Goal: Task Accomplishment & Management: Manage account settings

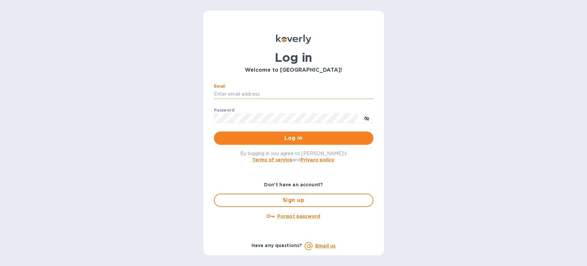
click at [226, 93] on input "Email" at bounding box center [294, 94] width 160 height 10
type input "[PERSON_NAME][EMAIL_ADDRESS][DOMAIN_NAME]"
click at [214, 132] on button "Log in" at bounding box center [294, 138] width 160 height 13
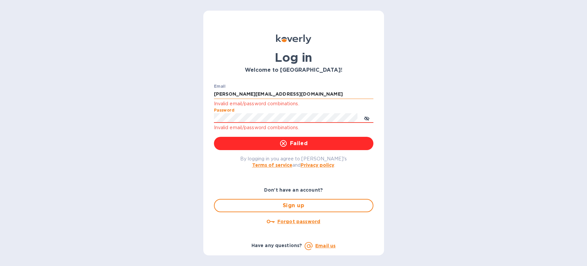
click button "Failed" at bounding box center [294, 143] width 160 height 13
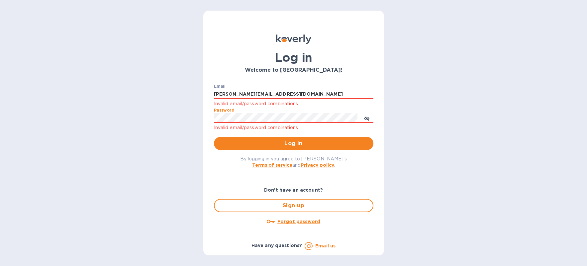
click at [214, 137] on button "Log in" at bounding box center [294, 143] width 160 height 13
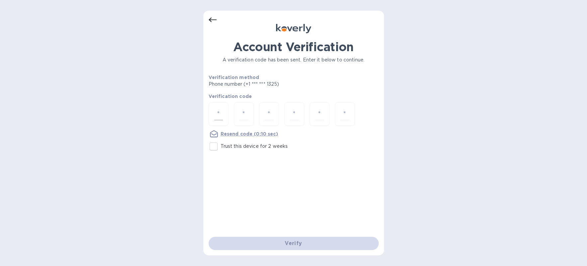
click at [212, 114] on div at bounding box center [219, 114] width 20 height 24
type input "2"
type input "9"
type input "8"
type input "4"
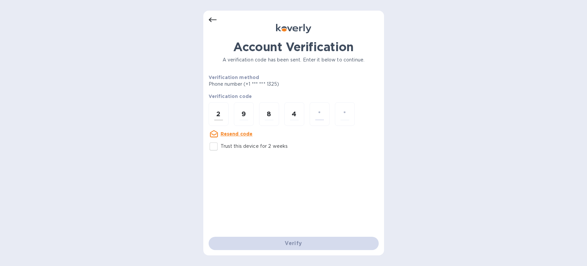
type input "9"
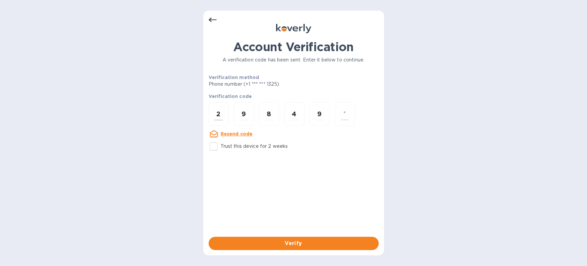
type input "9"
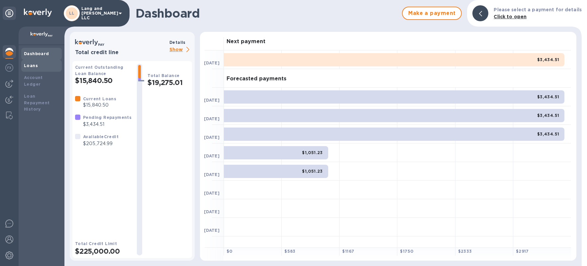
click at [39, 68] on div "Loans" at bounding box center [41, 65] width 35 height 7
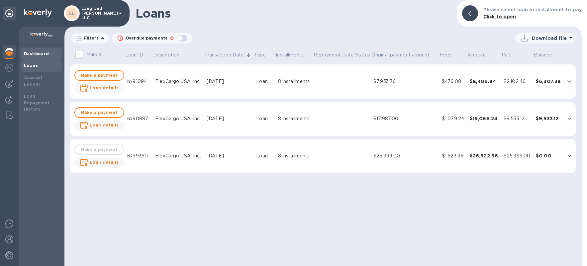
click at [39, 53] on b "Dashboard" at bounding box center [36, 53] width 25 height 5
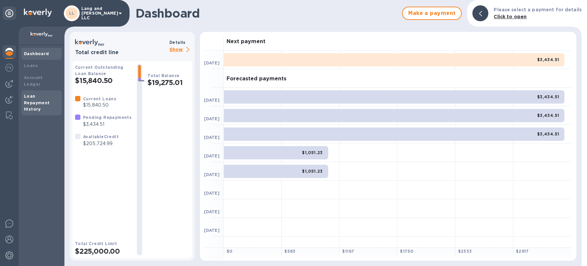
click at [46, 93] on div "Loan Repayment History" at bounding box center [41, 103] width 35 height 20
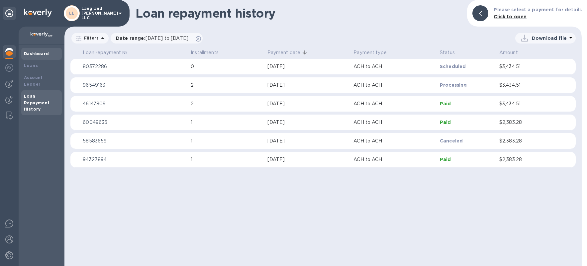
click at [38, 53] on b "Dashboard" at bounding box center [36, 53] width 25 height 5
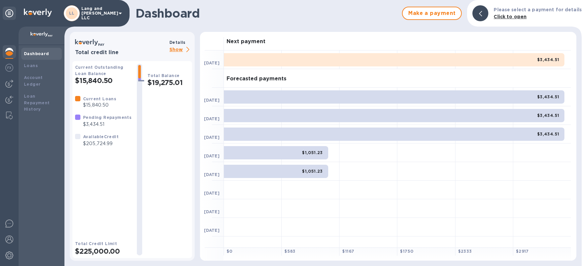
click at [179, 50] on p "Show" at bounding box center [180, 50] width 23 height 8
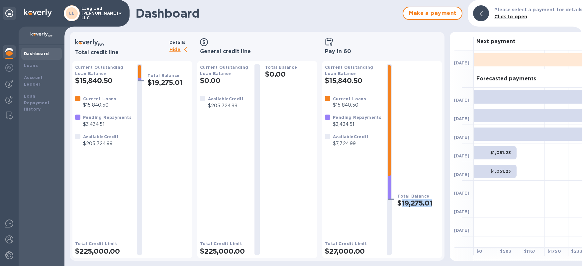
drag, startPoint x: 396, startPoint y: 201, endPoint x: 439, endPoint y: 200, distance: 42.5
click at [439, 200] on h2 "$19,275.01" at bounding box center [418, 203] width 42 height 8
click at [12, 69] on img at bounding box center [9, 68] width 8 height 8
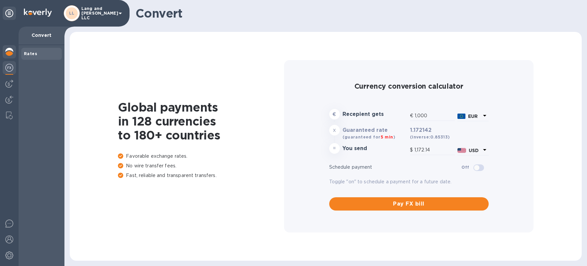
click at [12, 54] on img at bounding box center [9, 52] width 8 height 8
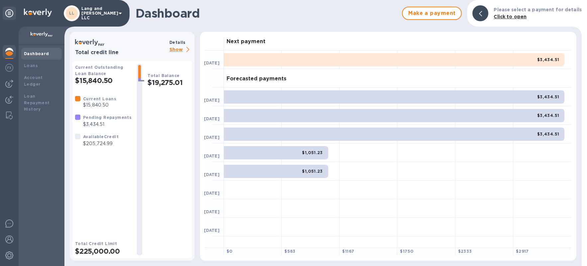
click at [93, 252] on h2 "$225,000.00" at bounding box center [103, 251] width 56 height 8
drag, startPoint x: 136, startPoint y: 212, endPoint x: 153, endPoint y: 212, distance: 16.6
click at [153, 212] on div "Current Outstanding Loan Balance $15,840.50 Current Loans $15,840.50 Pending Re…" at bounding box center [132, 160] width 114 height 192
click at [38, 66] on div "Loans" at bounding box center [41, 65] width 35 height 7
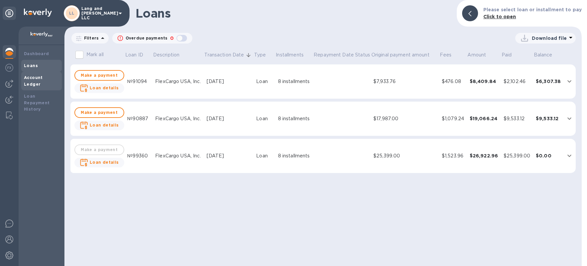
click at [39, 76] on b "Account Ledger" at bounding box center [33, 81] width 19 height 12
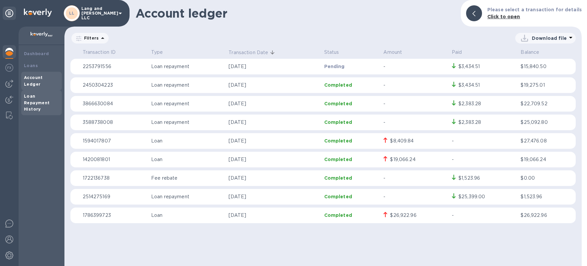
click at [39, 93] on div "Loan Repayment History" at bounding box center [41, 103] width 35 height 20
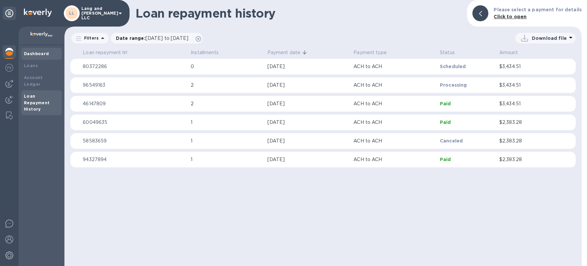
click at [38, 52] on b "Dashboard" at bounding box center [36, 53] width 25 height 5
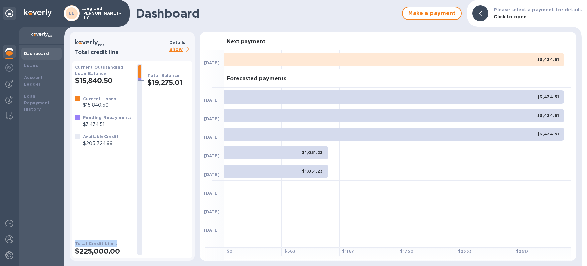
drag, startPoint x: 75, startPoint y: 245, endPoint x: 121, endPoint y: 247, distance: 45.6
click at [121, 247] on div "Total Credit Limit $225,000.00" at bounding box center [103, 247] width 56 height 15
click at [123, 248] on h2 "$225,000.00" at bounding box center [103, 251] width 56 height 8
drag, startPoint x: 76, startPoint y: 245, endPoint x: 133, endPoint y: 252, distance: 57.6
click at [133, 252] on div "Current Outstanding Loan Balance $15,840.50 Current Loans $15,840.50 Pending Re…" at bounding box center [132, 160] width 114 height 192
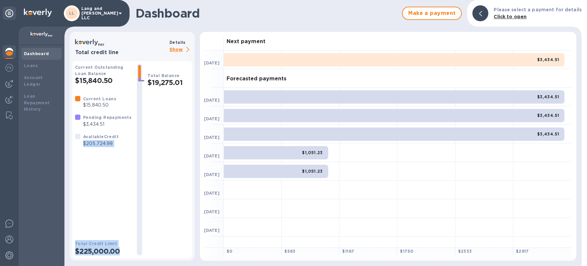
drag, startPoint x: 83, startPoint y: 143, endPoint x: 132, endPoint y: 147, distance: 48.7
click at [132, 147] on div "Current Outstanding Loan Balance $15,840.50 Current Loans $15,840.50 Pending Re…" at bounding box center [132, 160] width 114 height 192
click at [8, 113] on img at bounding box center [9, 116] width 7 height 8
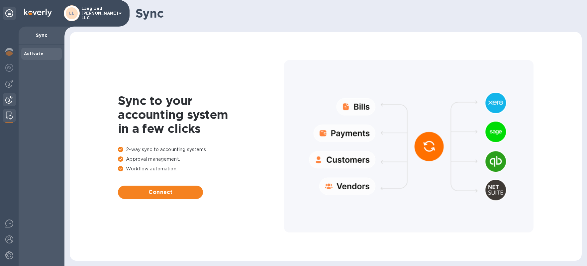
click at [10, 101] on img at bounding box center [9, 100] width 8 height 8
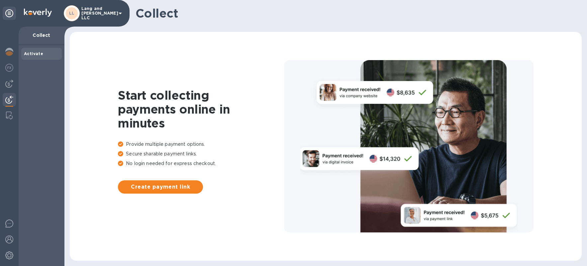
click at [13, 76] on div at bounding box center [9, 147] width 19 height 240
click at [12, 80] on img at bounding box center [9, 84] width 8 height 8
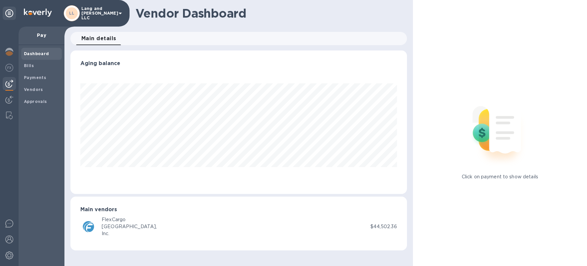
scroll to position [144, 337]
click at [13, 69] on img at bounding box center [9, 68] width 8 height 8
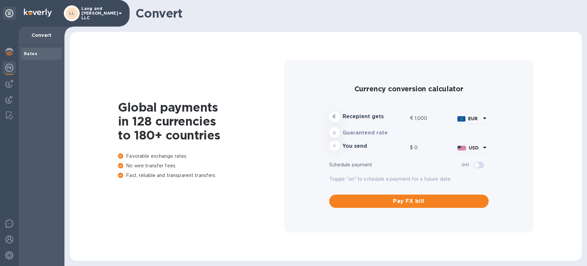
type input "1,172.14"
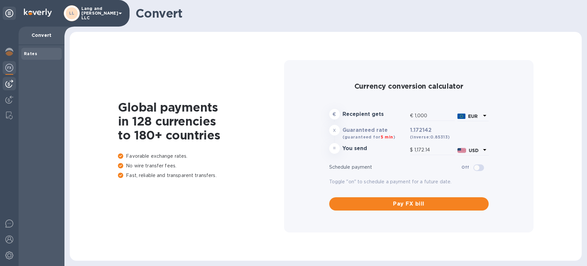
click at [14, 86] on div at bounding box center [9, 83] width 13 height 13
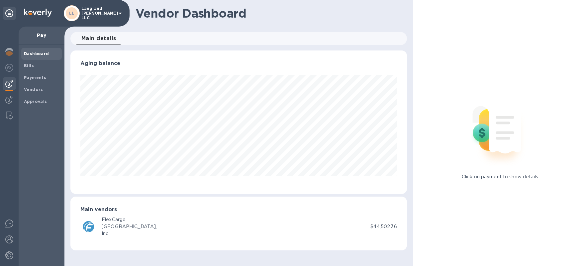
scroll to position [144, 337]
click at [43, 69] on div "Bills" at bounding box center [41, 66] width 41 height 12
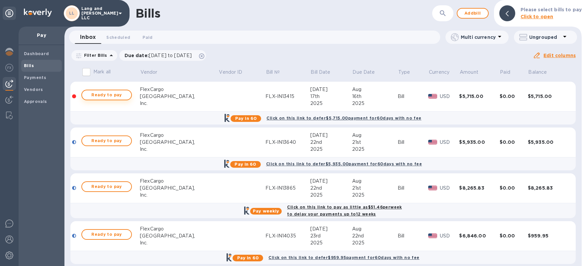
click at [117, 95] on span "Ready to pay" at bounding box center [106, 95] width 39 height 8
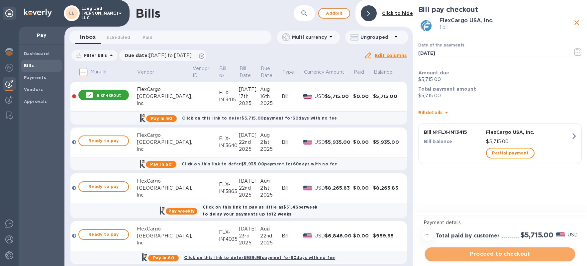
click at [486, 254] on span "Proceed to checkout" at bounding box center [500, 254] width 140 height 8
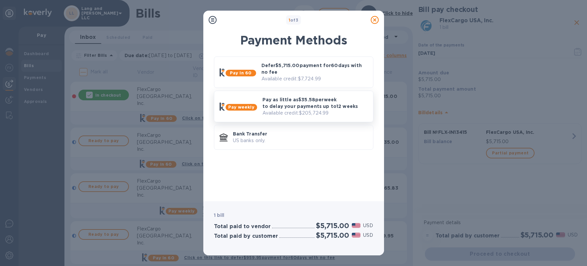
click at [295, 114] on p "Available credit: $205,724.99" at bounding box center [315, 113] width 105 height 7
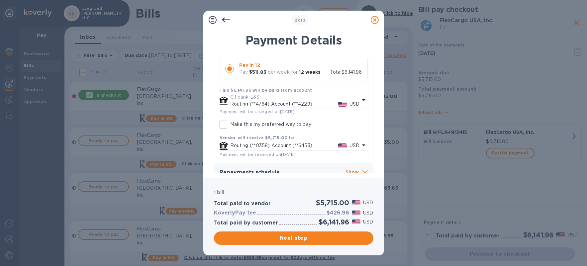
scroll to position [121, 0]
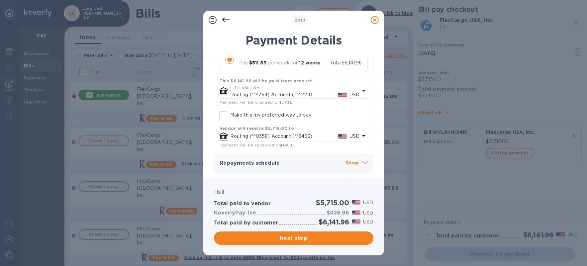
click at [375, 21] on icon at bounding box center [375, 20] width 8 height 8
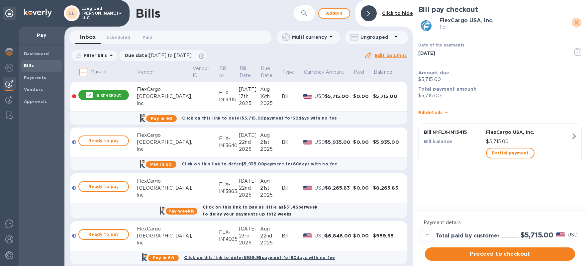
click at [574, 23] on icon "close" at bounding box center [577, 23] width 8 height 8
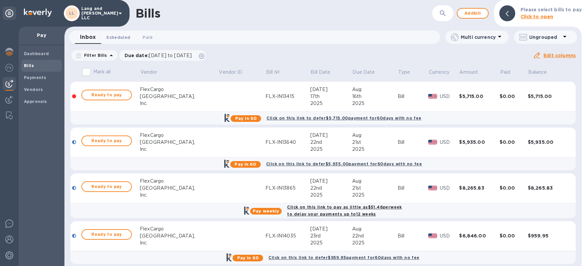
click at [125, 37] on span "Scheduled 0" at bounding box center [118, 37] width 24 height 7
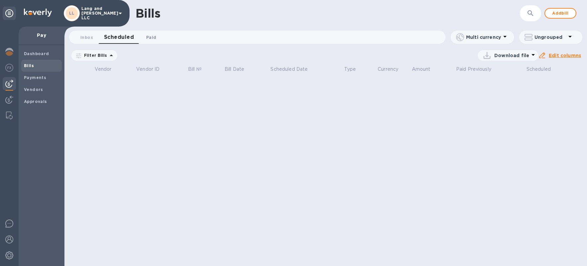
click at [155, 37] on span "Paid 0" at bounding box center [151, 37] width 10 height 7
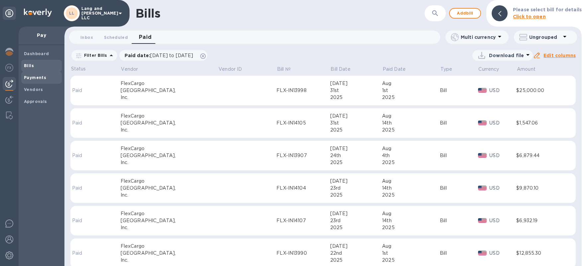
click at [55, 73] on div "Payments" at bounding box center [41, 78] width 41 height 12
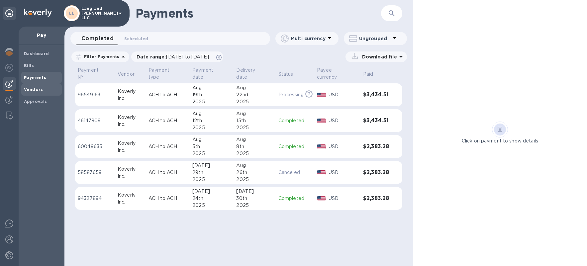
click at [47, 89] on span "Vendors" at bounding box center [41, 89] width 35 height 7
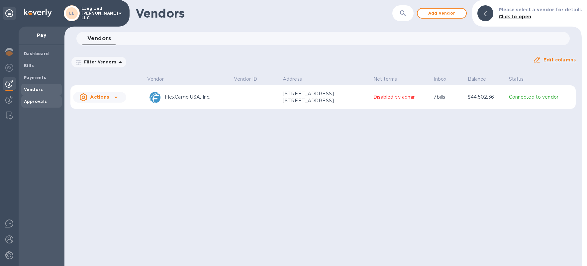
click at [41, 103] on b "Approvals" at bounding box center [35, 101] width 23 height 5
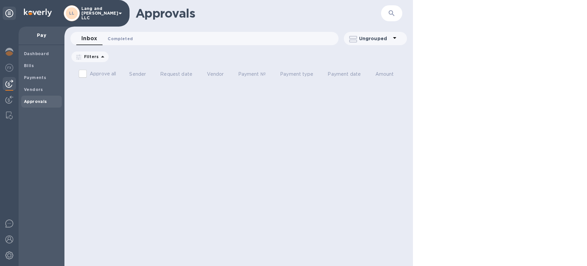
click at [121, 41] on span "Completed 0" at bounding box center [120, 38] width 25 height 7
click at [39, 65] on span "Bills" at bounding box center [41, 65] width 35 height 7
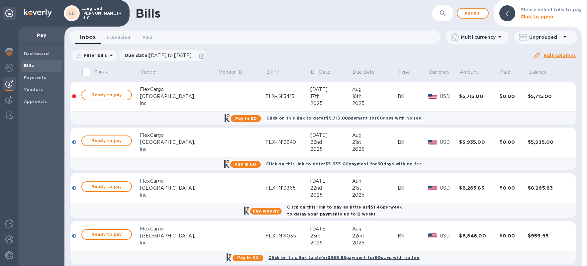
scroll to position [147, 0]
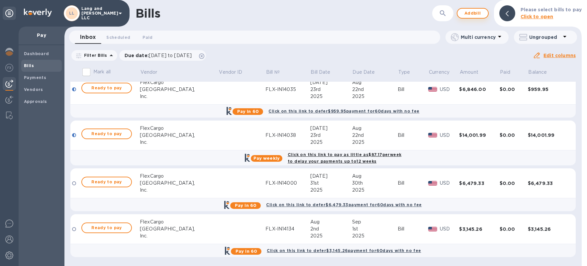
click at [475, 14] on span "Add bill" at bounding box center [473, 13] width 20 height 8
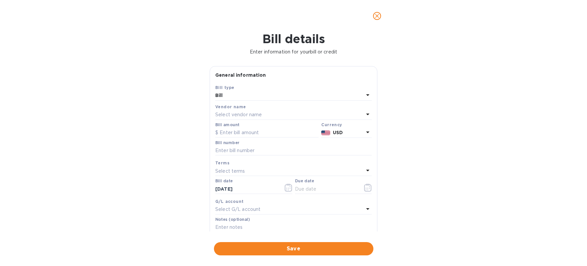
scroll to position [3, 0]
click at [364, 110] on icon at bounding box center [368, 111] width 8 height 8
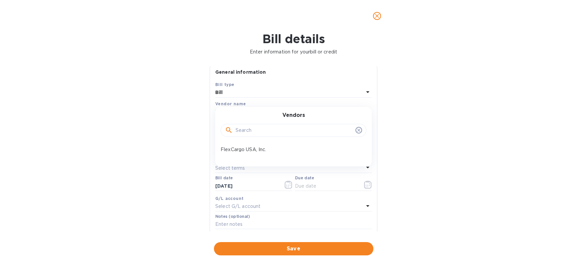
click at [276, 132] on input "text" at bounding box center [294, 131] width 117 height 10
click at [244, 92] on div "Bill" at bounding box center [289, 92] width 149 height 9
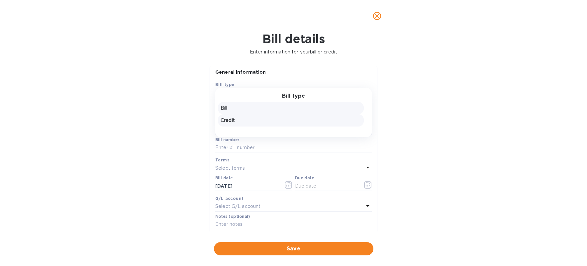
click at [249, 119] on p "Credit" at bounding box center [291, 120] width 141 height 7
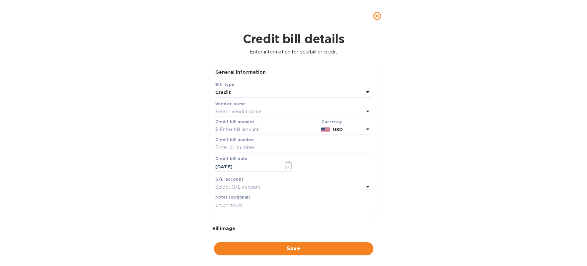
click at [249, 114] on p "Select vendor name" at bounding box center [238, 111] width 47 height 7
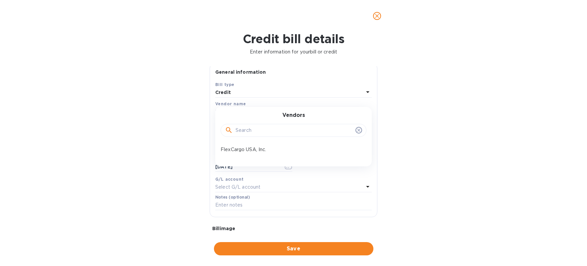
click at [253, 134] on input "text" at bounding box center [294, 131] width 117 height 10
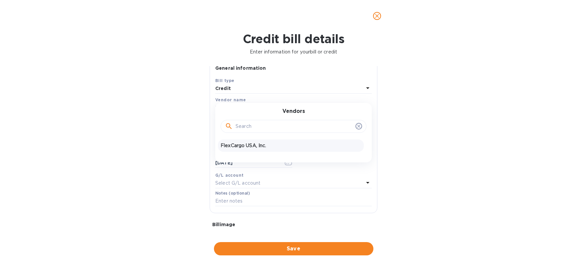
scroll to position [0, 0]
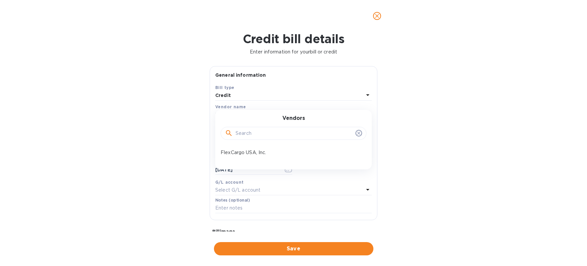
click at [357, 133] on icon at bounding box center [358, 133] width 3 height 3
click at [364, 94] on icon at bounding box center [368, 95] width 8 height 8
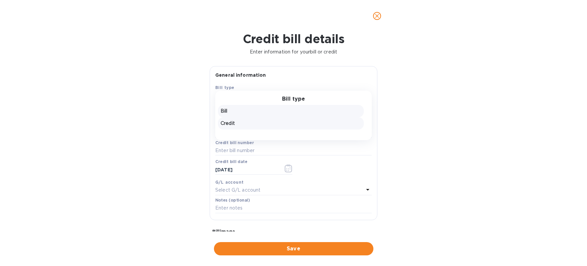
click at [307, 116] on div "Bill" at bounding box center [291, 111] width 146 height 12
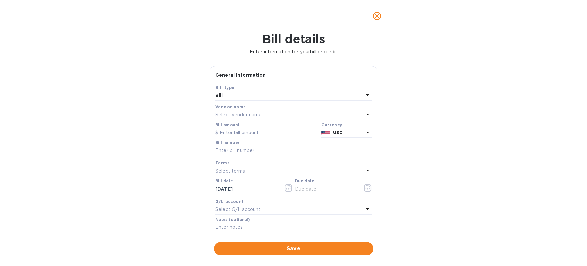
click at [307, 116] on div "Select vendor name" at bounding box center [289, 114] width 149 height 9
click at [398, 109] on div "Bill details Enter information for your bill or credit General information Save…" at bounding box center [293, 149] width 587 height 234
click at [374, 18] on icon "close" at bounding box center [377, 16] width 7 height 7
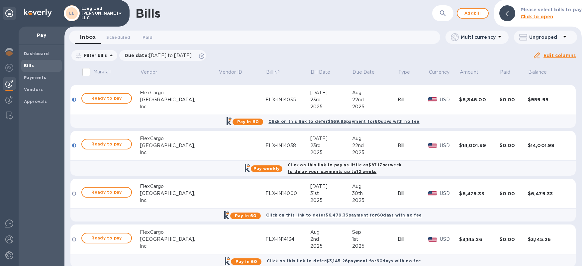
scroll to position [147, 0]
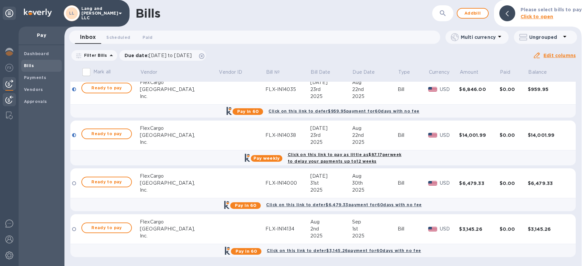
click at [9, 101] on img at bounding box center [9, 100] width 8 height 8
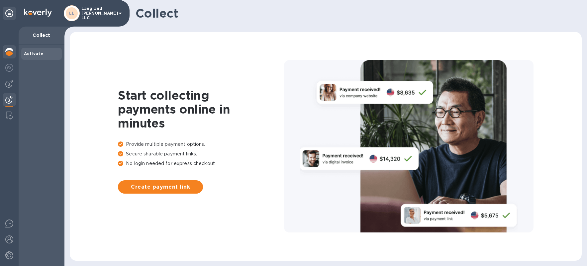
click at [13, 51] on div at bounding box center [9, 52] width 13 height 15
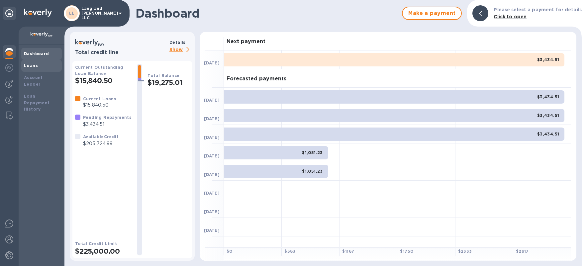
click at [34, 65] on b "Loans" at bounding box center [31, 65] width 14 height 5
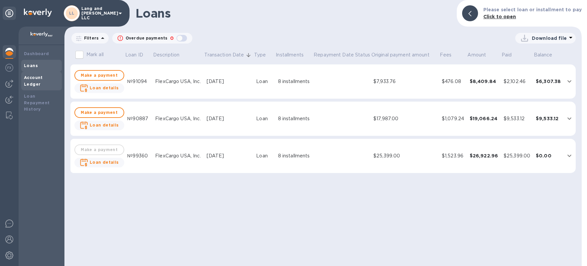
click at [33, 77] on b "Account Ledger" at bounding box center [33, 81] width 19 height 12
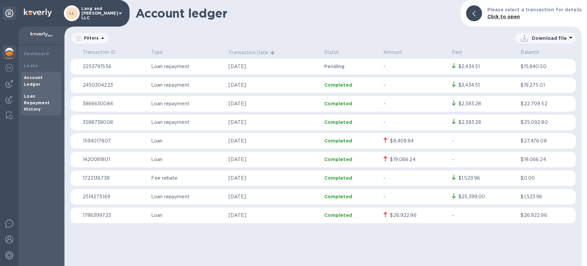
click at [44, 93] on div "Loan Repayment History" at bounding box center [41, 103] width 35 height 20
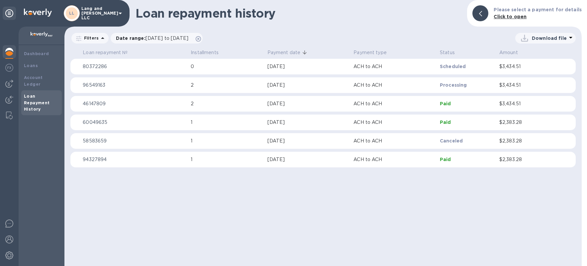
click at [11, 55] on img at bounding box center [9, 52] width 8 height 8
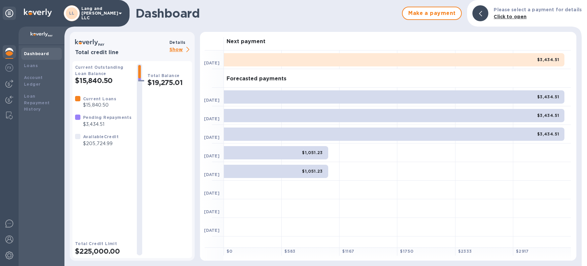
click at [175, 51] on p "Show" at bounding box center [180, 50] width 23 height 8
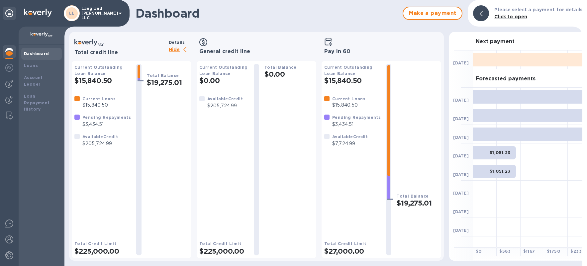
scroll to position [0, 2]
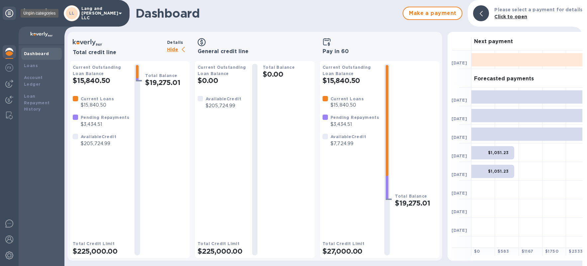
click at [8, 15] on icon at bounding box center [9, 13] width 8 height 8
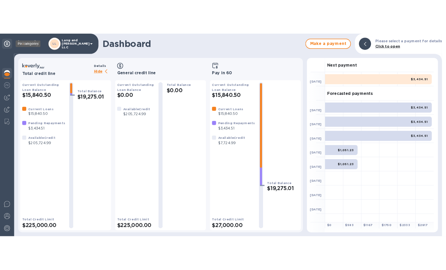
scroll to position [0, 0]
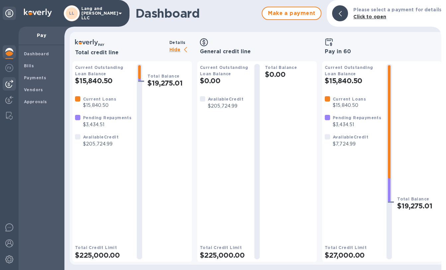
click at [11, 84] on img at bounding box center [9, 84] width 8 height 8
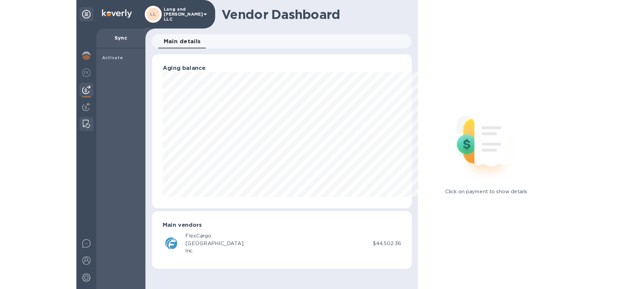
scroll to position [332165, 332066]
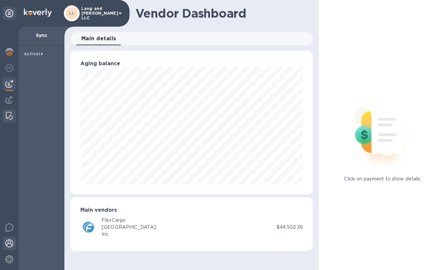
click at [13, 240] on img at bounding box center [9, 243] width 8 height 8
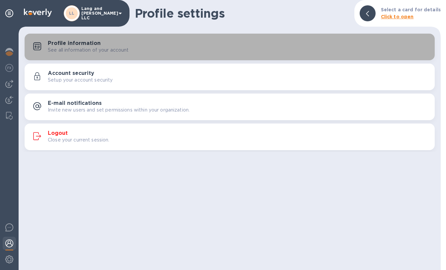
click at [80, 56] on button "Profile information See all information of your account" at bounding box center [230, 47] width 410 height 27
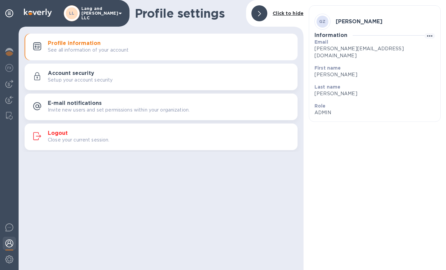
click at [75, 75] on h3 "Account security" at bounding box center [71, 73] width 47 height 6
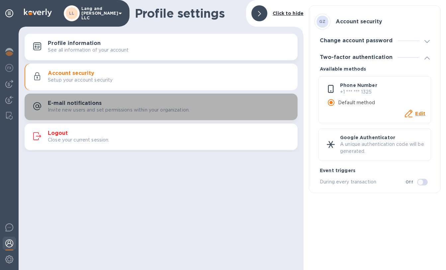
click at [78, 103] on h3 "E-mail notifications" at bounding box center [75, 103] width 54 height 6
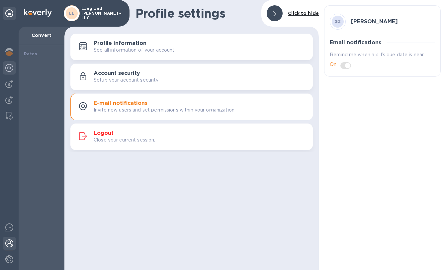
click at [11, 69] on img at bounding box center [9, 68] width 8 height 8
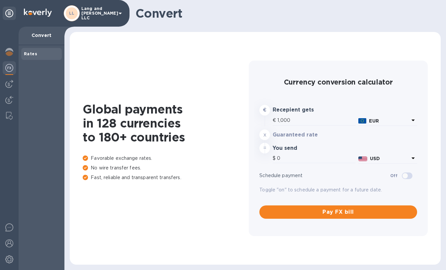
type input "1,172.24"
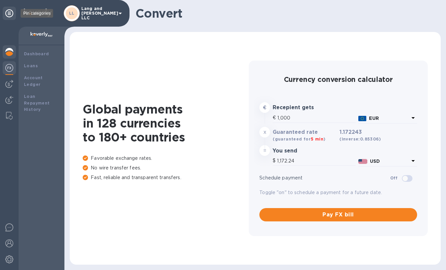
click at [13, 14] on icon at bounding box center [9, 13] width 8 height 8
click at [36, 53] on b "Rates" at bounding box center [30, 53] width 13 height 5
click at [33, 55] on b "Rates" at bounding box center [30, 53] width 13 height 5
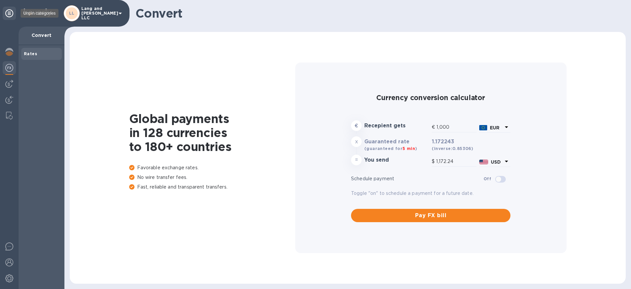
click at [5, 13] on icon at bounding box center [9, 13] width 8 height 8
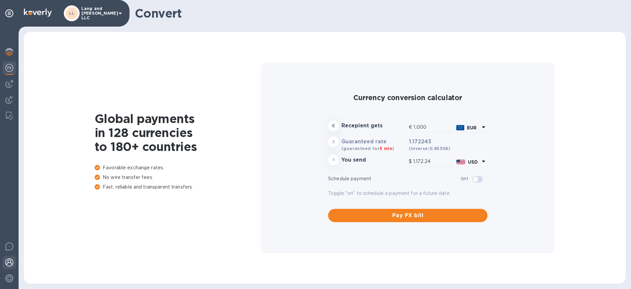
click at [13, 263] on img at bounding box center [9, 262] width 8 height 8
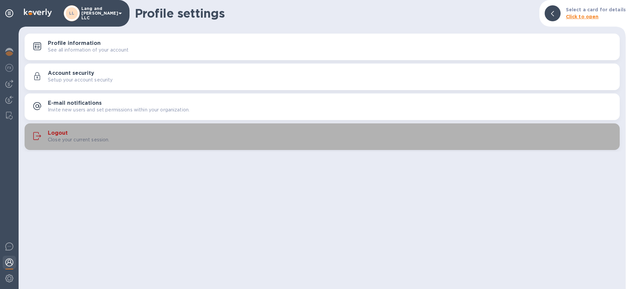
click at [58, 135] on h3 "Logout" at bounding box center [58, 133] width 20 height 6
